Goal: Task Accomplishment & Management: Manage account settings

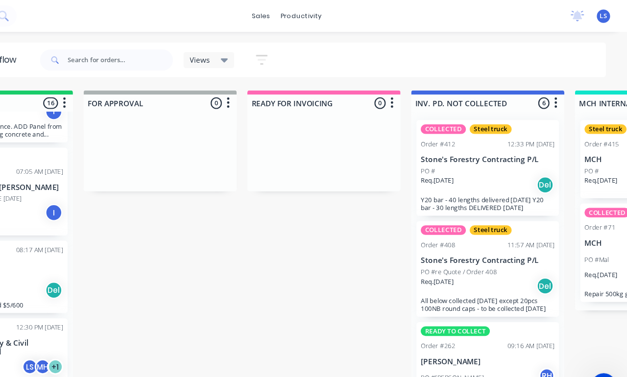
scroll to position [0, 600]
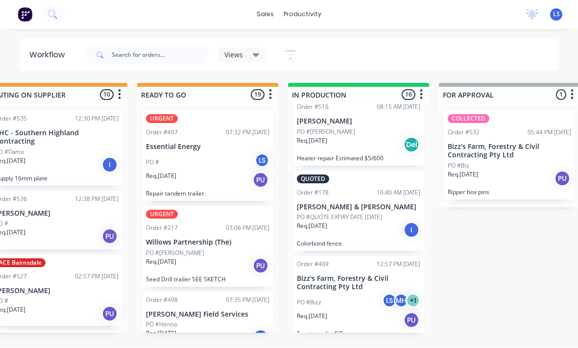
scroll to position [120, 0]
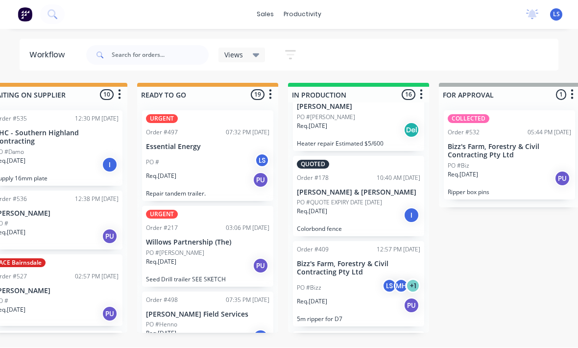
click at [384, 205] on div "QUOTED Order #178 10:40 AM [DATE] [PERSON_NAME] & [PERSON_NAME] PO #QUOTE EXPIR…" at bounding box center [358, 196] width 131 height 81
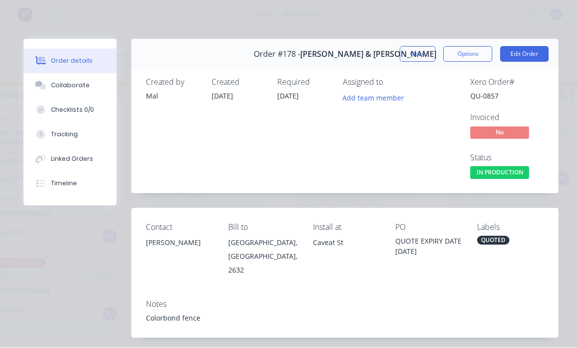
click at [91, 133] on button "Tracking" at bounding box center [70, 135] width 93 height 25
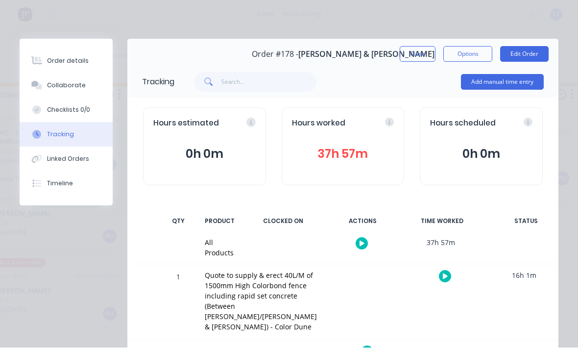
click at [511, 78] on button "Add manual time entry" at bounding box center [502, 83] width 83 height 16
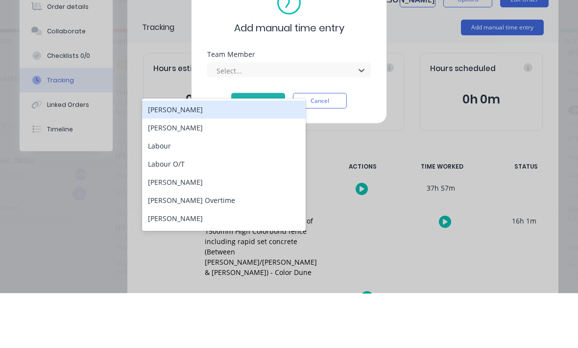
scroll to position [18, 30]
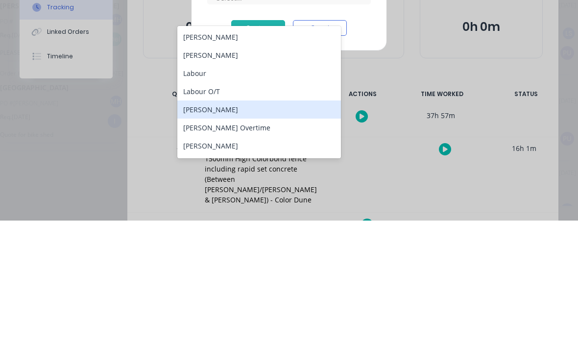
click at [251, 228] on div "[PERSON_NAME]" at bounding box center [259, 237] width 164 height 18
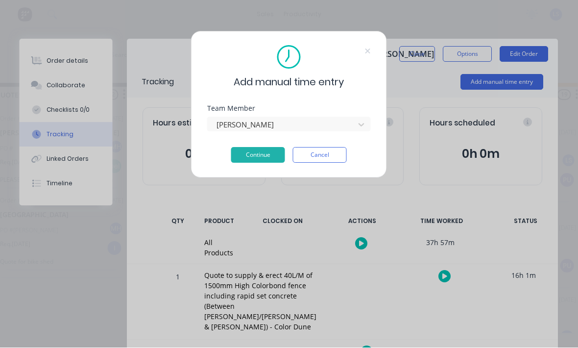
click at [262, 156] on button "Continue" at bounding box center [258, 156] width 54 height 16
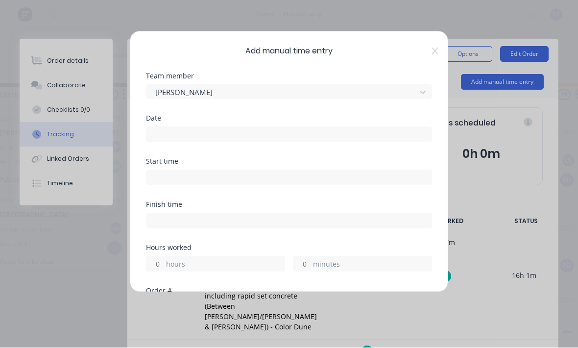
click at [279, 128] on input at bounding box center [289, 134] width 285 height 15
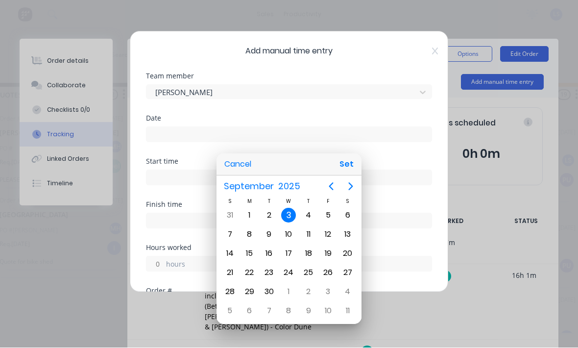
click at [349, 164] on button "Set" at bounding box center [347, 165] width 22 height 18
type input "[DATE]"
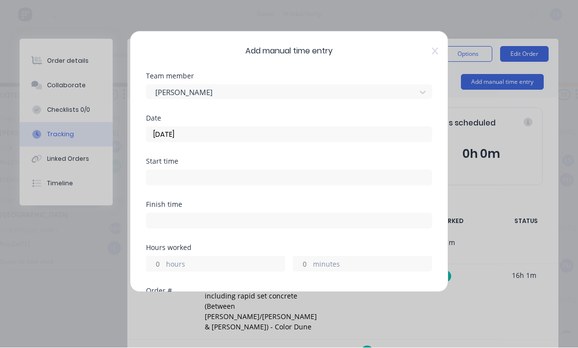
click at [306, 173] on input at bounding box center [289, 178] width 285 height 15
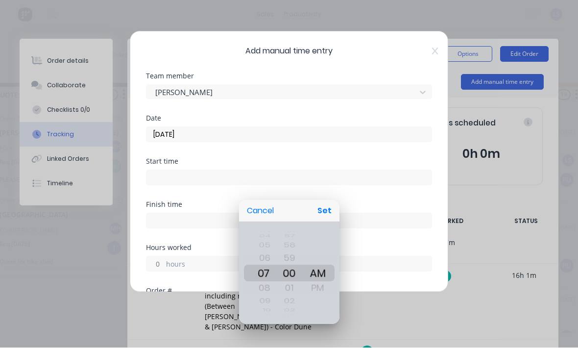
click at [319, 211] on button "Set" at bounding box center [325, 211] width 22 height 18
type input "07:00 AM"
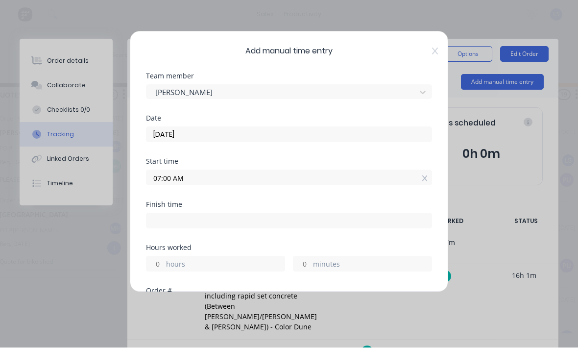
click at [268, 225] on input at bounding box center [289, 221] width 285 height 15
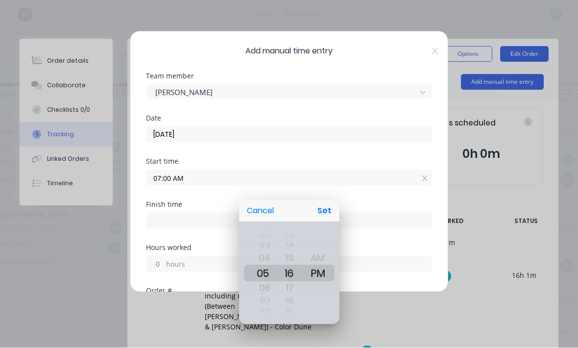
click at [402, 205] on div at bounding box center [289, 174] width 735 height 505
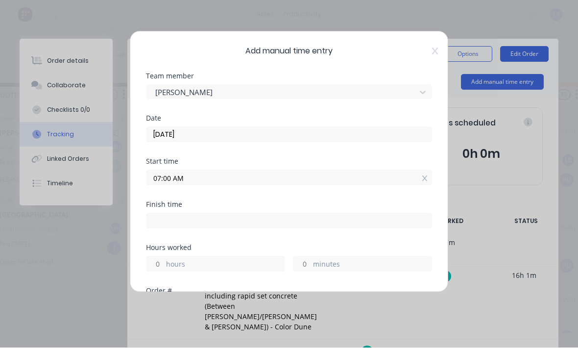
click at [243, 263] on label "hours" at bounding box center [225, 265] width 119 height 12
click at [164, 263] on input "hours" at bounding box center [155, 264] width 17 height 15
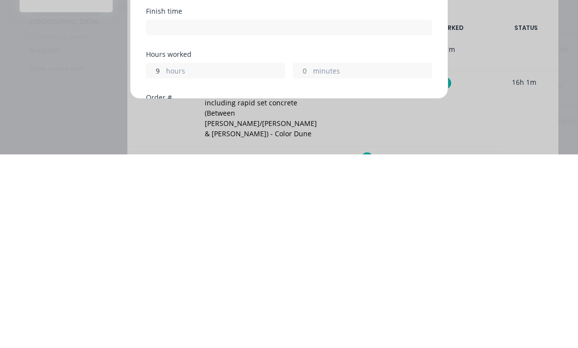
type input "9"
click at [352, 256] on div "minutes" at bounding box center [362, 264] width 139 height 16
type input "04:00 PM"
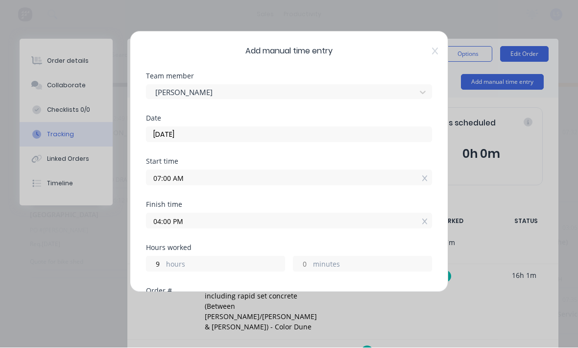
click at [321, 267] on label "minutes" at bounding box center [372, 265] width 119 height 12
click at [311, 267] on input "minutes" at bounding box center [302, 264] width 17 height 15
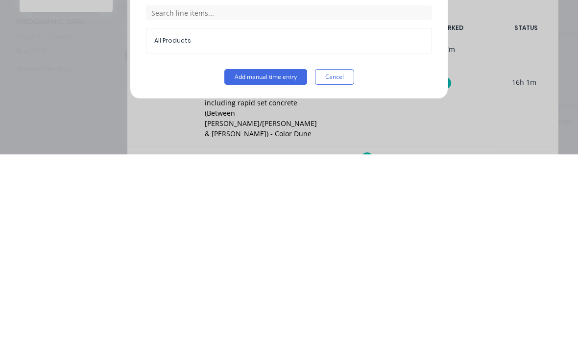
scroll to position [264, 0]
type input "15"
click at [284, 263] on button "Add manual time entry" at bounding box center [265, 271] width 83 height 16
type input "04:15 PM"
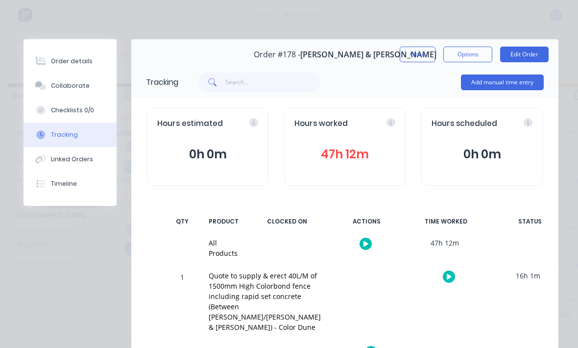
click at [338, 148] on button "47h 12m" at bounding box center [345, 154] width 101 height 19
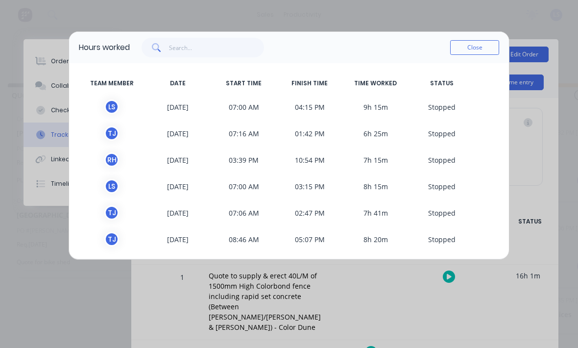
click at [483, 49] on button "Close" at bounding box center [474, 47] width 49 height 15
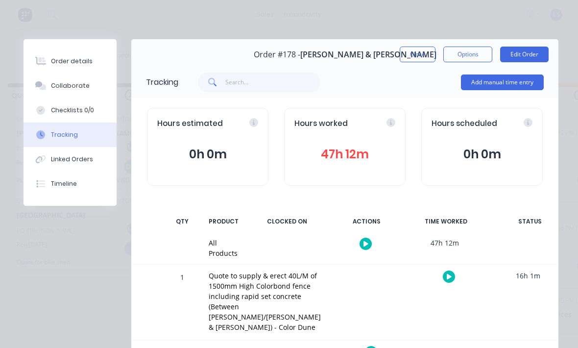
click at [412, 60] on button "Close" at bounding box center [418, 55] width 36 height 16
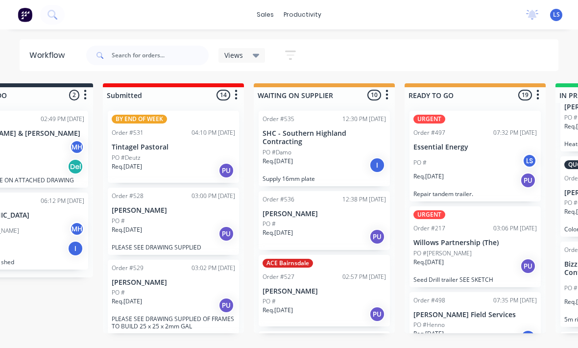
scroll to position [18, 116]
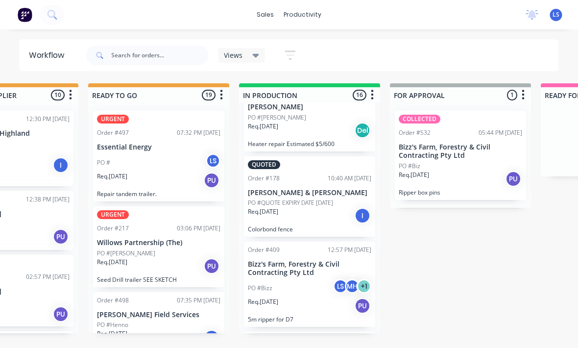
click at [334, 199] on p "PO #QUOTE EXPIRY DATE [DATE]" at bounding box center [291, 203] width 85 height 9
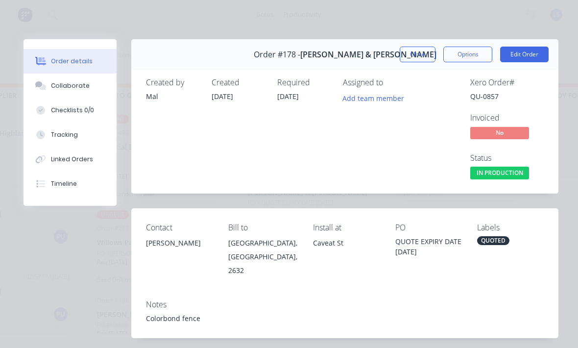
click at [83, 140] on button "Tracking" at bounding box center [70, 135] width 93 height 25
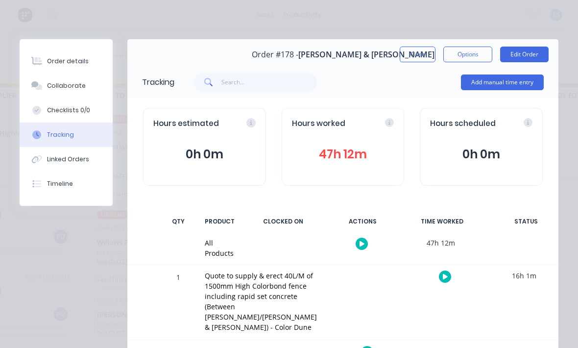
click at [337, 133] on div "Hours worked 47h 12m" at bounding box center [343, 147] width 123 height 78
click at [355, 148] on button "47h 12m" at bounding box center [343, 154] width 102 height 19
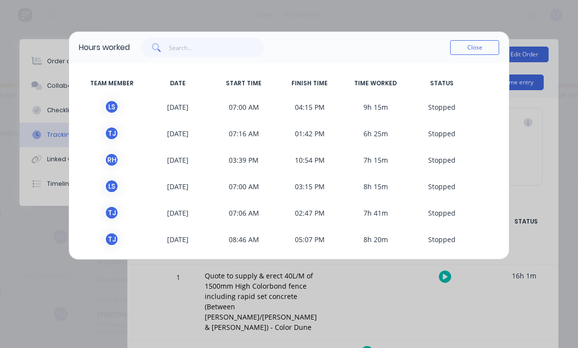
click at [480, 42] on button "Close" at bounding box center [474, 47] width 49 height 15
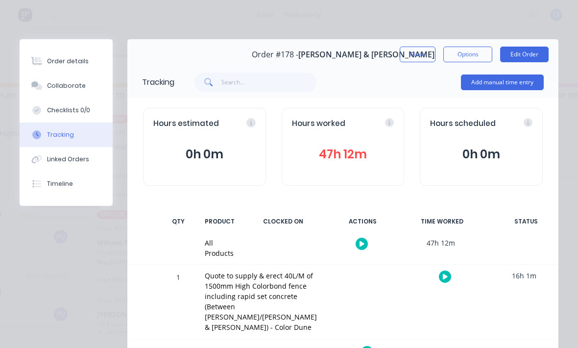
click at [422, 55] on button "Close" at bounding box center [418, 55] width 36 height 16
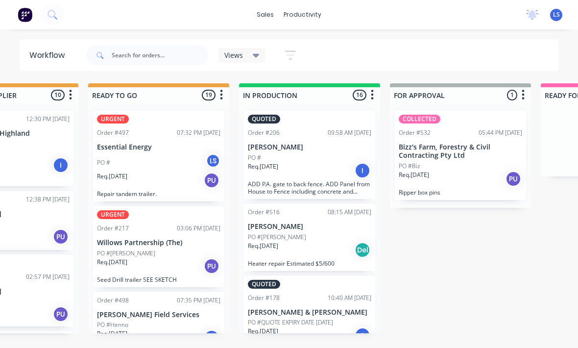
scroll to position [0, 0]
click at [320, 168] on div "Req. [DATE] I" at bounding box center [310, 170] width 124 height 17
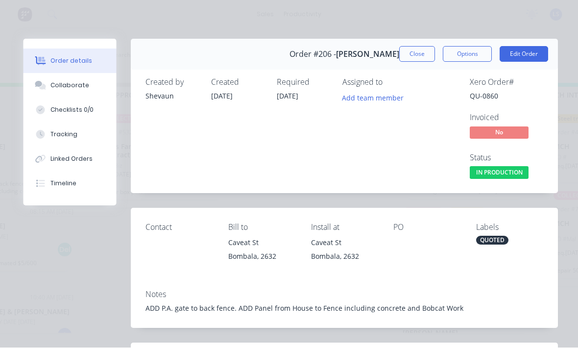
click at [526, 57] on button "Edit Order" at bounding box center [524, 55] width 49 height 16
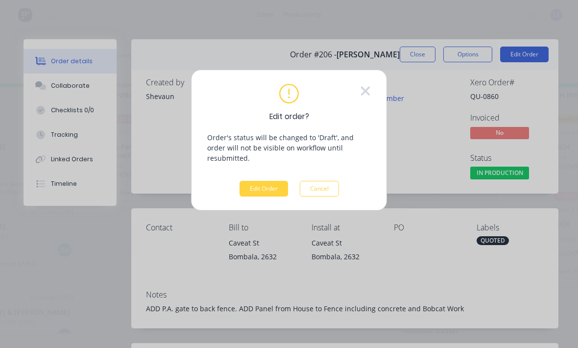
click at [270, 185] on button "Edit Order" at bounding box center [264, 189] width 49 height 16
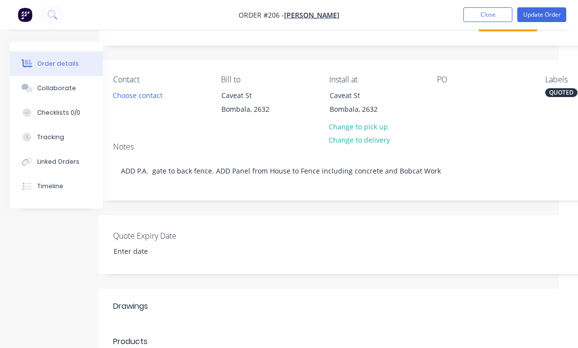
scroll to position [0, 19]
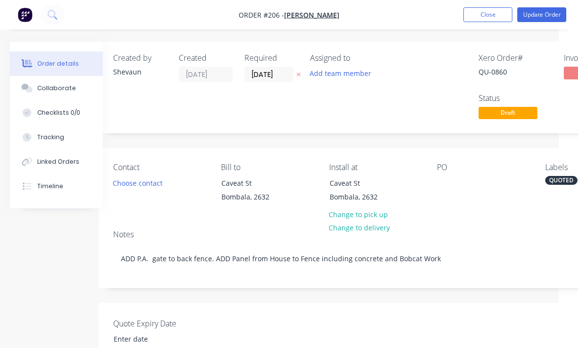
click at [69, 137] on button "Tracking" at bounding box center [56, 137] width 93 height 25
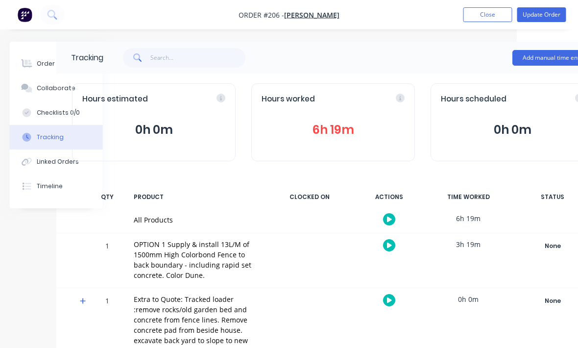
scroll to position [0, 62]
click at [497, 16] on button "Close" at bounding box center [488, 14] width 49 height 15
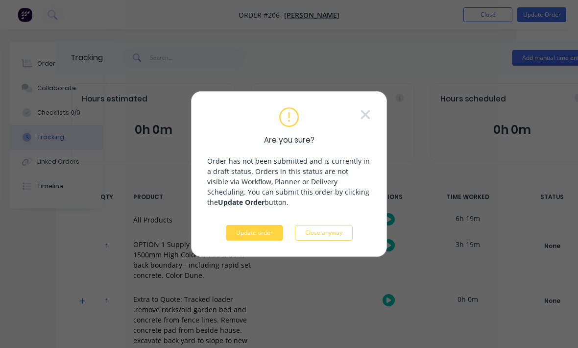
click at [274, 233] on button "Update order" at bounding box center [254, 233] width 57 height 16
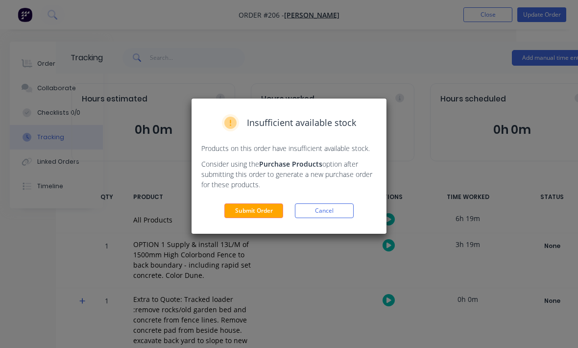
scroll to position [0, 60]
click at [270, 216] on button "Submit Order" at bounding box center [253, 210] width 59 height 15
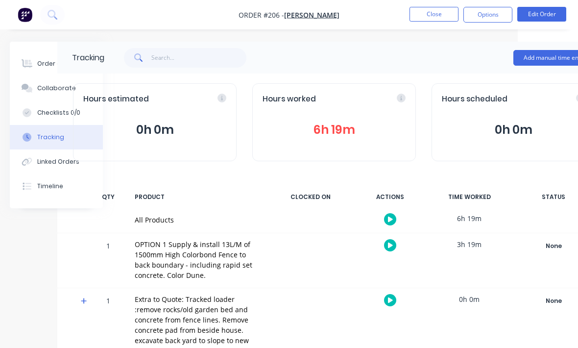
click at [446, 21] on button "Close" at bounding box center [434, 14] width 49 height 15
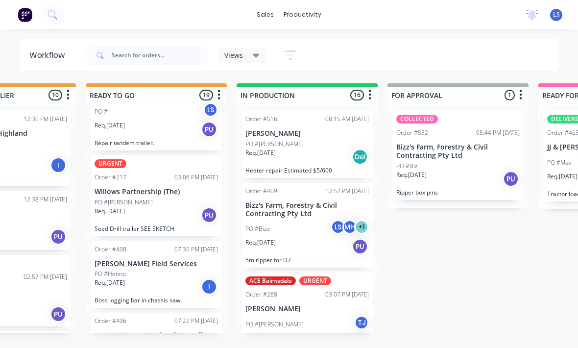
click at [319, 151] on div "Req. [DATE] Del" at bounding box center [308, 157] width 124 height 17
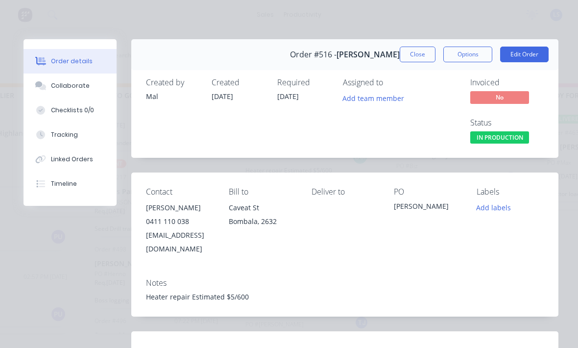
click at [84, 133] on button "Tracking" at bounding box center [70, 135] width 93 height 25
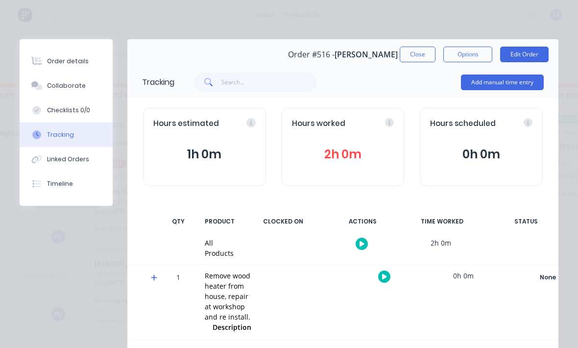
click at [530, 78] on button "Add manual time entry" at bounding box center [502, 83] width 83 height 16
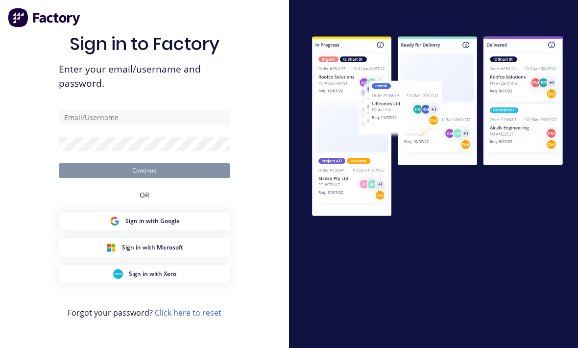
scroll to position [7, 0]
click at [168, 122] on input "text" at bounding box center [145, 117] width 172 height 15
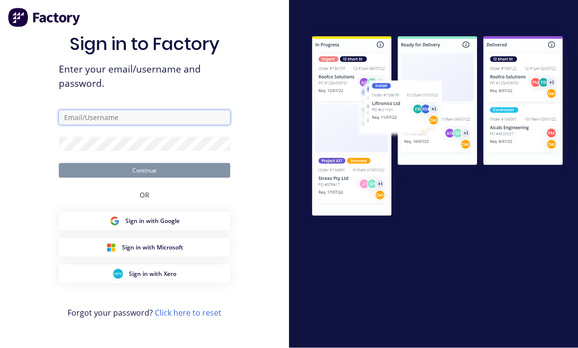
type input "[EMAIL_ADDRESS][DOMAIN_NAME]"
click at [145, 178] on button "Continue" at bounding box center [145, 170] width 172 height 15
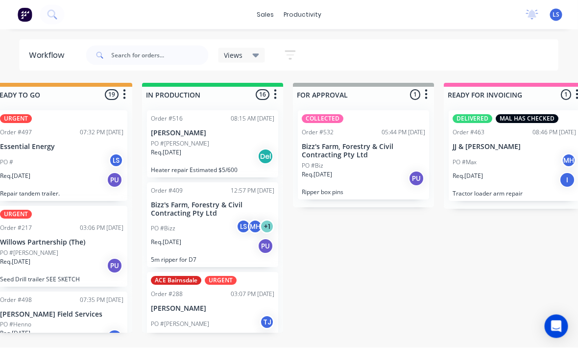
click at [222, 140] on div "PO #[PERSON_NAME]" at bounding box center [213, 144] width 124 height 9
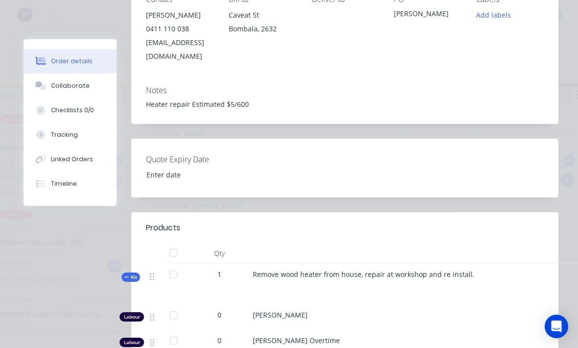
scroll to position [192, 0]
click at [83, 129] on button "Tracking" at bounding box center [70, 135] width 93 height 25
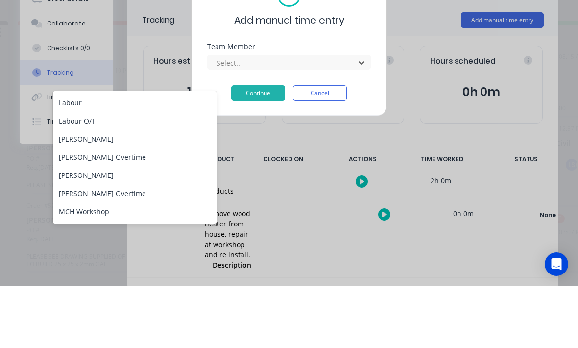
scroll to position [50, 0]
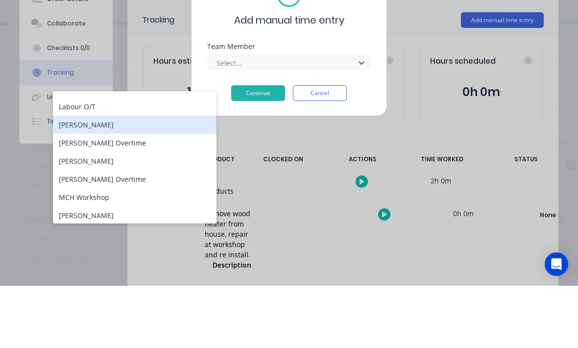
click at [125, 178] on div "[PERSON_NAME]" at bounding box center [135, 187] width 164 height 18
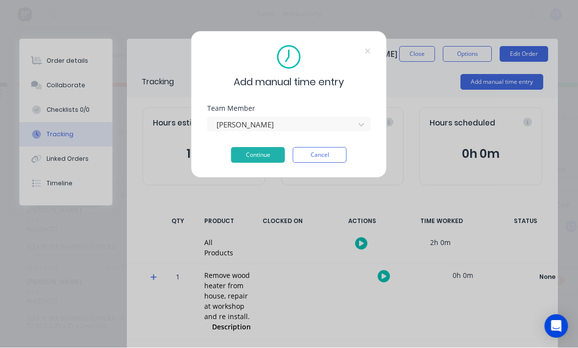
click at [266, 157] on button "Continue" at bounding box center [258, 156] width 54 height 16
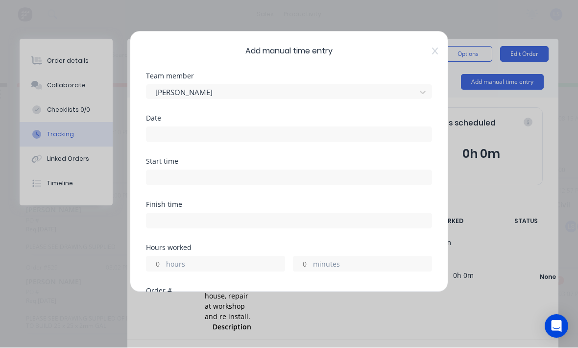
click at [325, 128] on input at bounding box center [289, 134] width 285 height 15
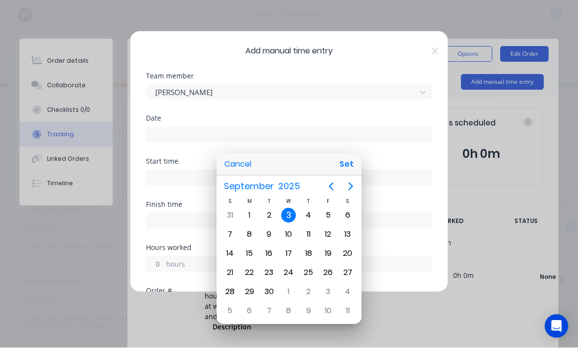
click at [354, 162] on button "Set" at bounding box center [347, 165] width 22 height 18
type input "[DATE]"
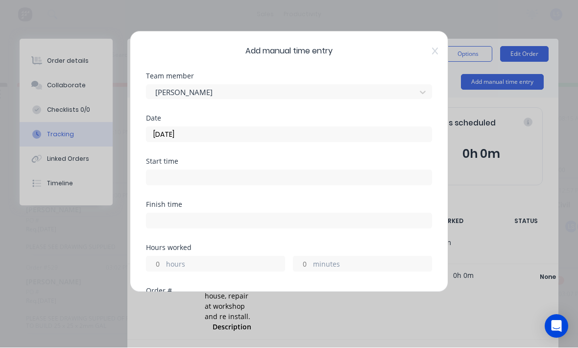
click at [268, 180] on input at bounding box center [289, 178] width 285 height 15
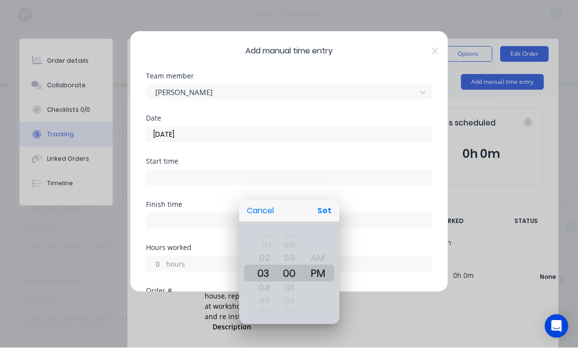
click at [337, 202] on div "Cancel Set" at bounding box center [289, 211] width 100 height 22
click at [328, 205] on button "Set" at bounding box center [325, 211] width 22 height 18
type input "03:00 PM"
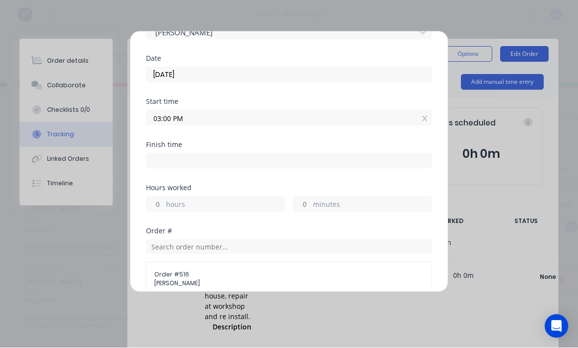
scroll to position [60, 0]
click at [242, 199] on label "hours" at bounding box center [225, 205] width 119 height 12
click at [164, 199] on input "hours" at bounding box center [155, 204] width 17 height 15
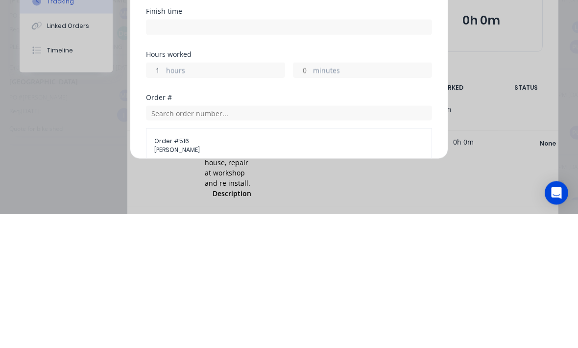
scroll to position [18, 21]
type input "1"
click at [356, 196] on div "minutes" at bounding box center [362, 204] width 139 height 16
type input "04:00 PM"
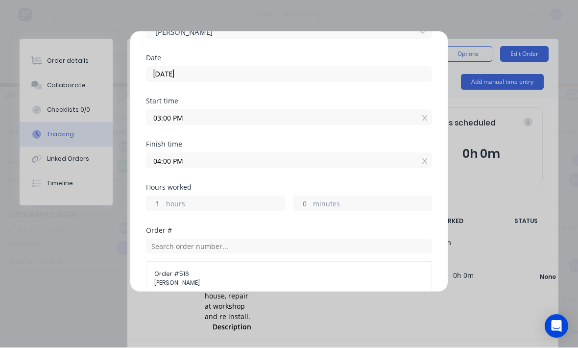
click at [334, 208] on label "minutes" at bounding box center [372, 205] width 119 height 12
click at [311, 208] on input "minutes" at bounding box center [302, 204] width 17 height 15
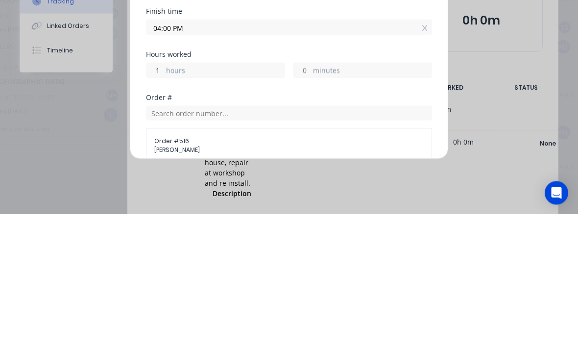
type input "U"
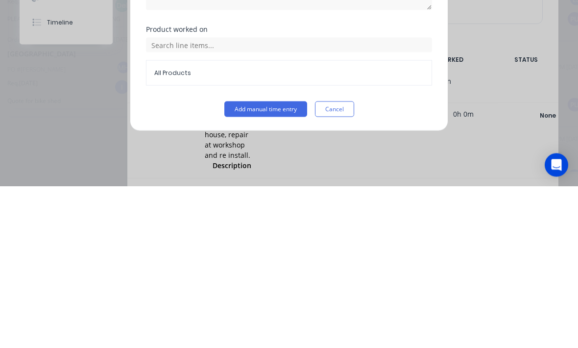
scroll to position [18, 20]
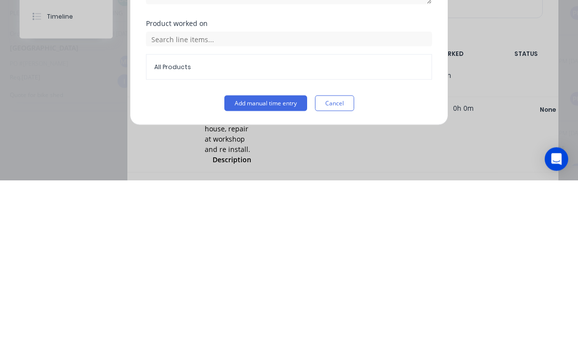
type input "15"
click at [266, 263] on button "Add manual time entry" at bounding box center [265, 271] width 83 height 16
type input "04:15 PM"
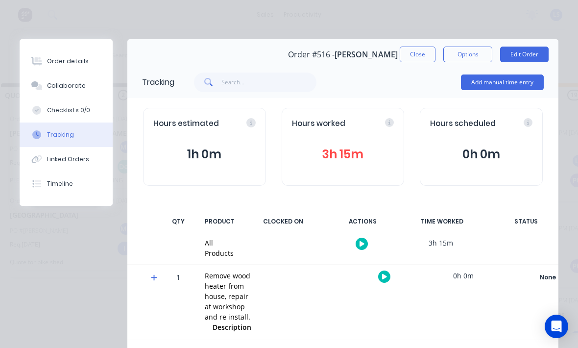
click at [425, 61] on button "Close" at bounding box center [418, 55] width 36 height 16
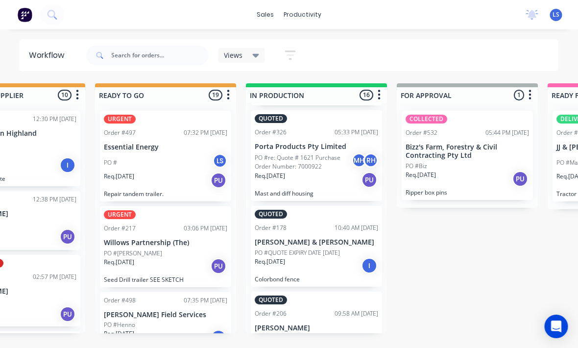
scroll to position [1186, 0]
click at [340, 324] on p "[PERSON_NAME]" at bounding box center [317, 328] width 124 height 8
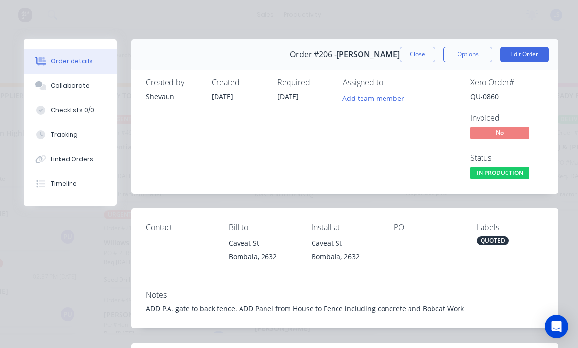
click at [82, 137] on button "Tracking" at bounding box center [70, 135] width 93 height 25
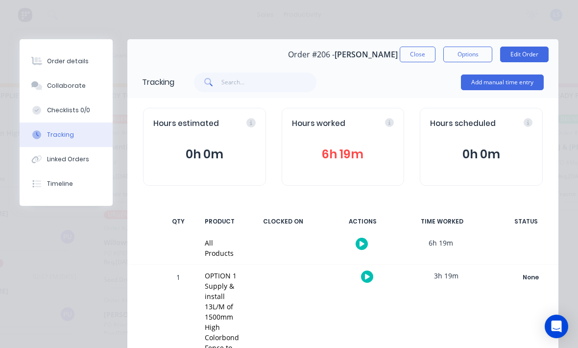
click at [366, 162] on button "6h 19m" at bounding box center [343, 154] width 102 height 19
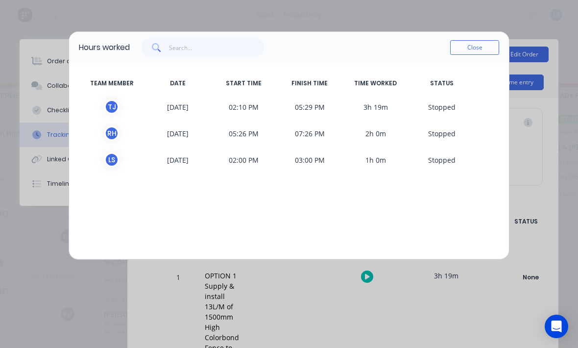
click at [484, 43] on button "Close" at bounding box center [474, 47] width 49 height 15
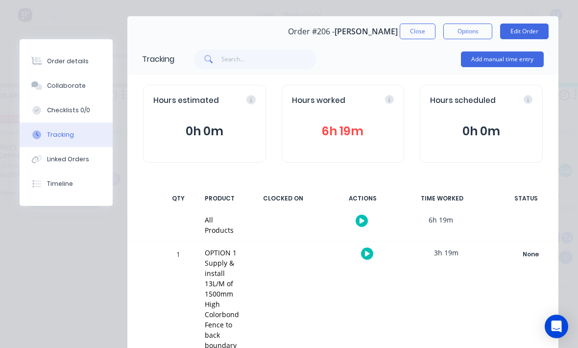
scroll to position [12, 0]
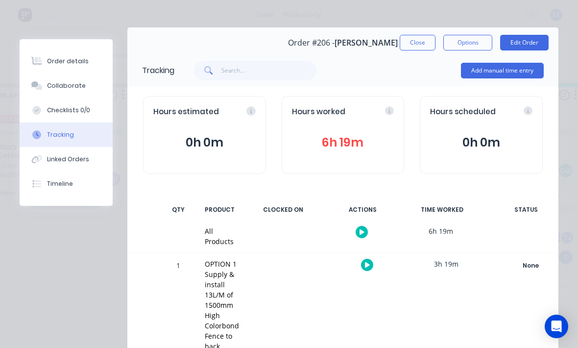
click at [420, 47] on button "Close" at bounding box center [418, 43] width 36 height 16
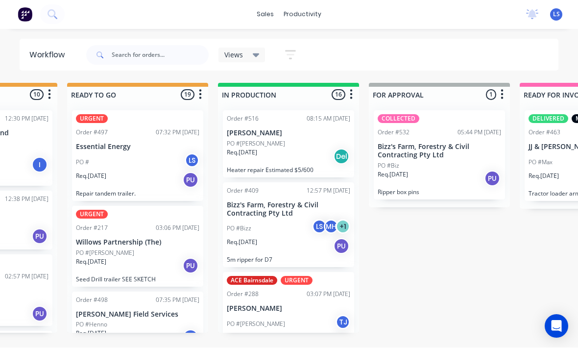
scroll to position [18, 407]
click at [303, 147] on div "Order #516 08:15 AM [DATE] [PERSON_NAME] PO #[PERSON_NAME]. [DATE] Del Heater r…" at bounding box center [288, 144] width 131 height 67
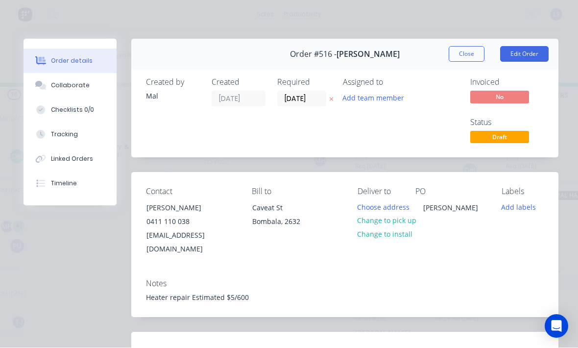
scroll to position [0, 0]
click at [538, 51] on button "Edit Order" at bounding box center [524, 55] width 49 height 16
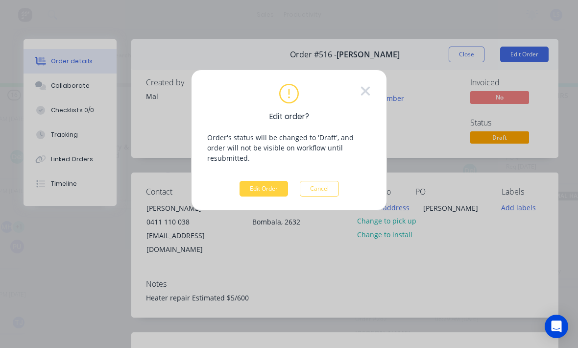
click at [263, 181] on button "Edit Order" at bounding box center [264, 189] width 49 height 16
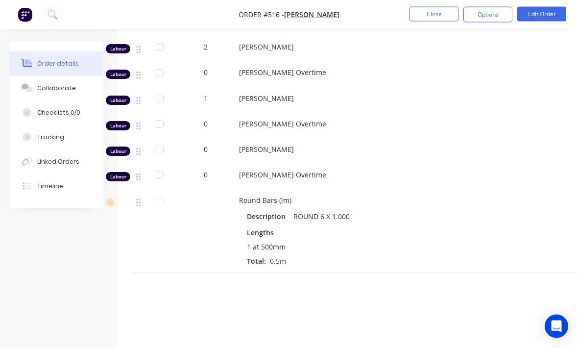
scroll to position [466, 0]
click at [429, 13] on button "Close" at bounding box center [434, 14] width 49 height 15
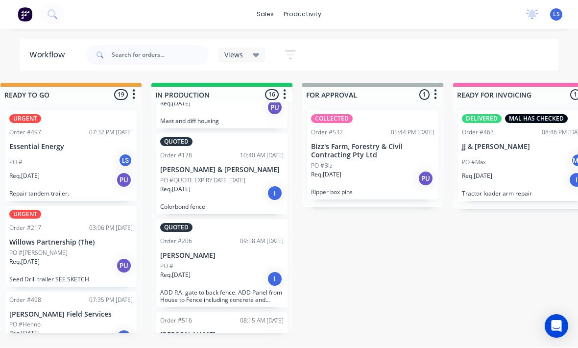
scroll to position [1186, 0]
click at [246, 272] on div "Req. [DATE] I" at bounding box center [222, 280] width 124 height 17
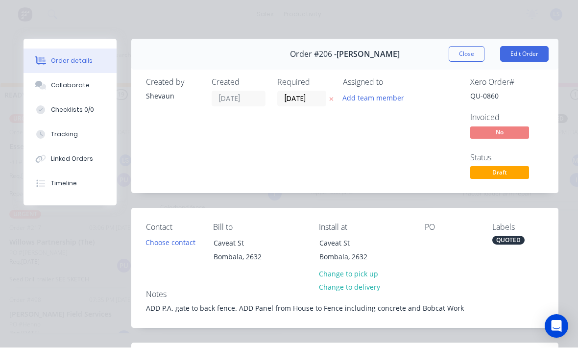
click at [83, 130] on button "Tracking" at bounding box center [70, 135] width 93 height 25
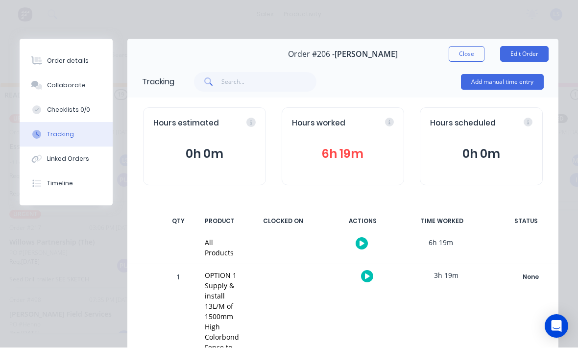
click at [340, 155] on button "6h 19m" at bounding box center [343, 154] width 102 height 19
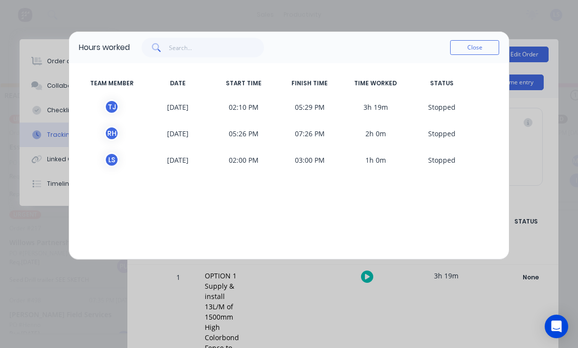
click at [471, 50] on button "Close" at bounding box center [474, 47] width 49 height 15
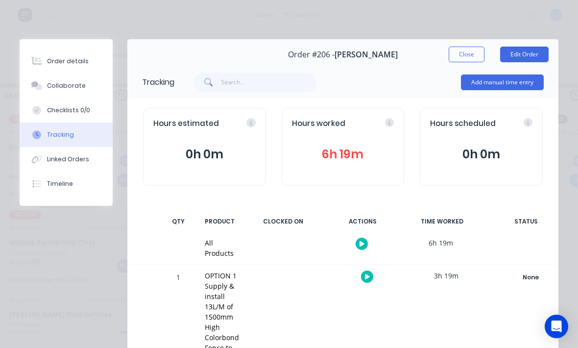
click at [72, 69] on button "Order details" at bounding box center [66, 61] width 93 height 25
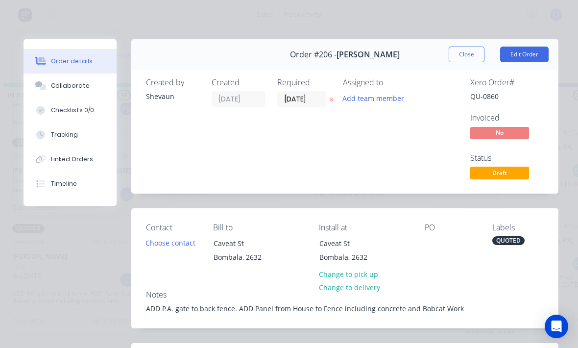
scroll to position [0, 0]
click at [473, 50] on button "Close" at bounding box center [467, 55] width 36 height 16
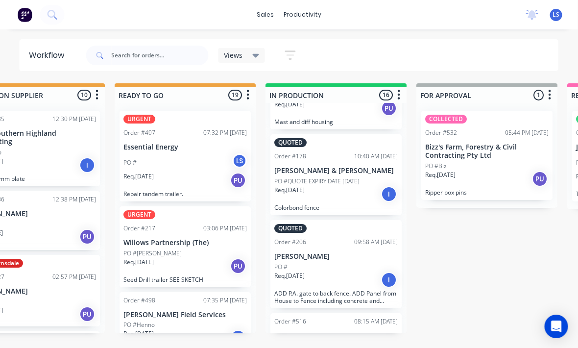
scroll to position [0, 359]
